Goal: Information Seeking & Learning: Learn about a topic

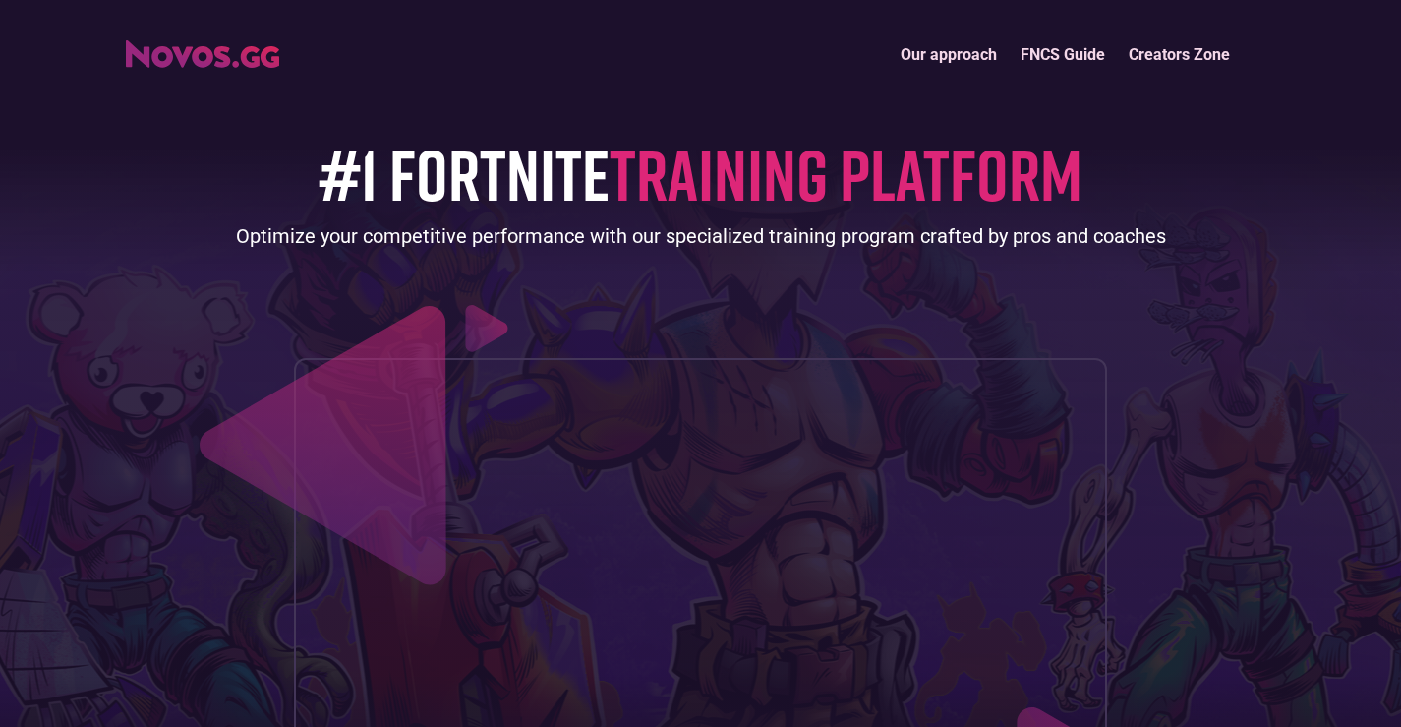
click at [495, 117] on div "#1 FORTNITE TRAINING PLATFORM Optimize your competitive performance with our sp…" at bounding box center [701, 455] width 1150 height 758
click at [1052, 51] on link "FNCS Guide" at bounding box center [1063, 54] width 108 height 42
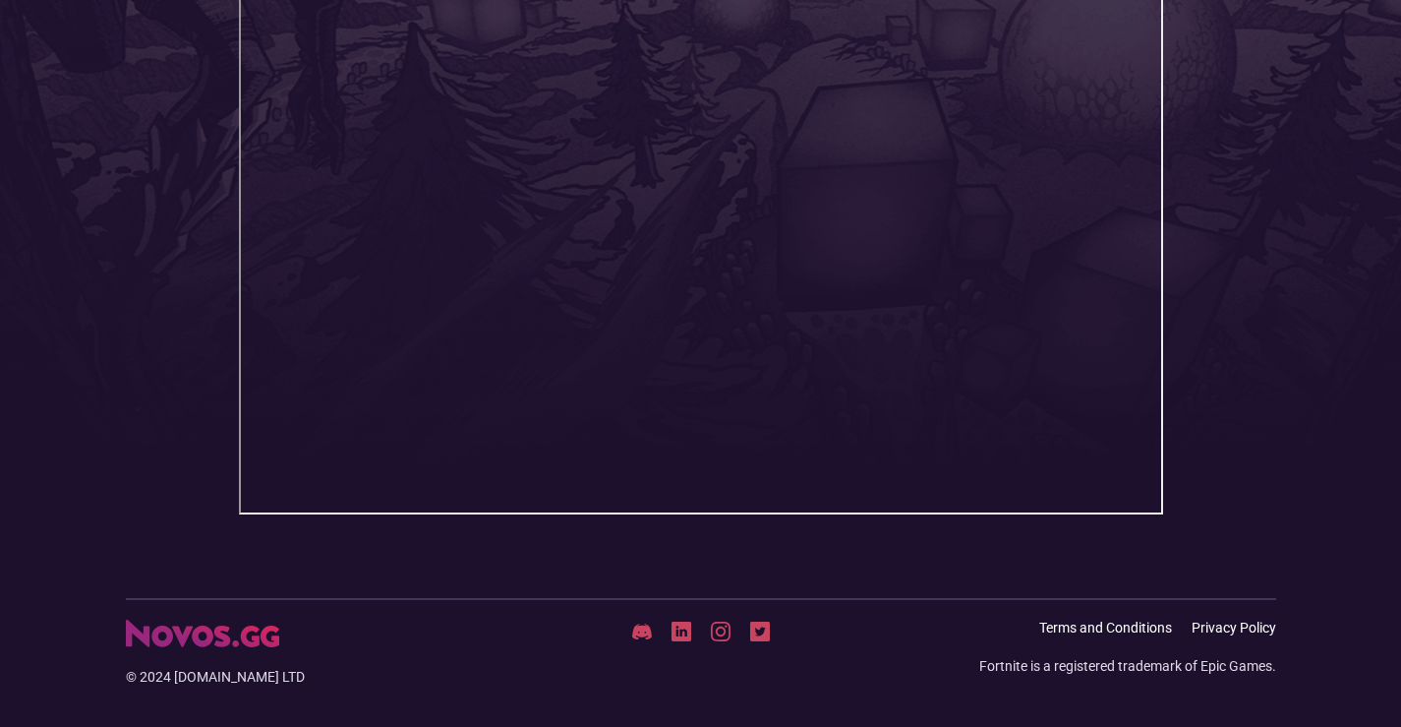
scroll to position [604, 0]
